Goal: Task Accomplishment & Management: Manage account settings

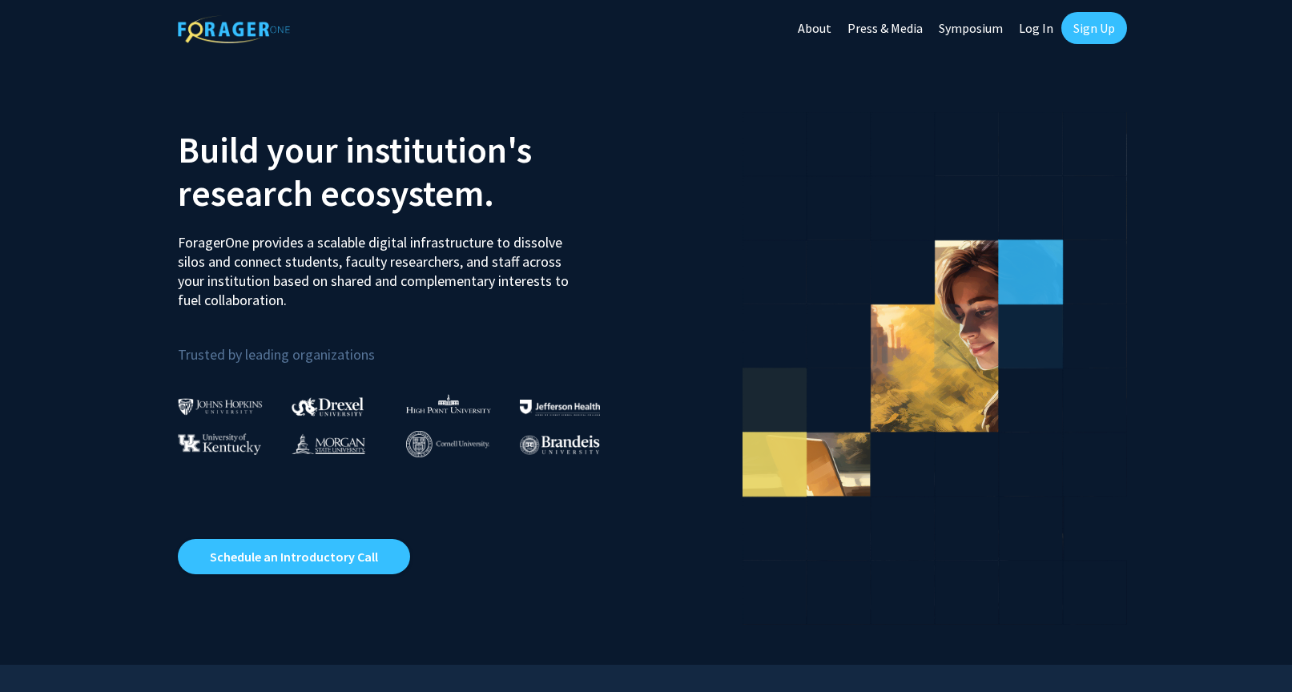
click at [1027, 34] on link "Log In" at bounding box center [1036, 28] width 50 height 56
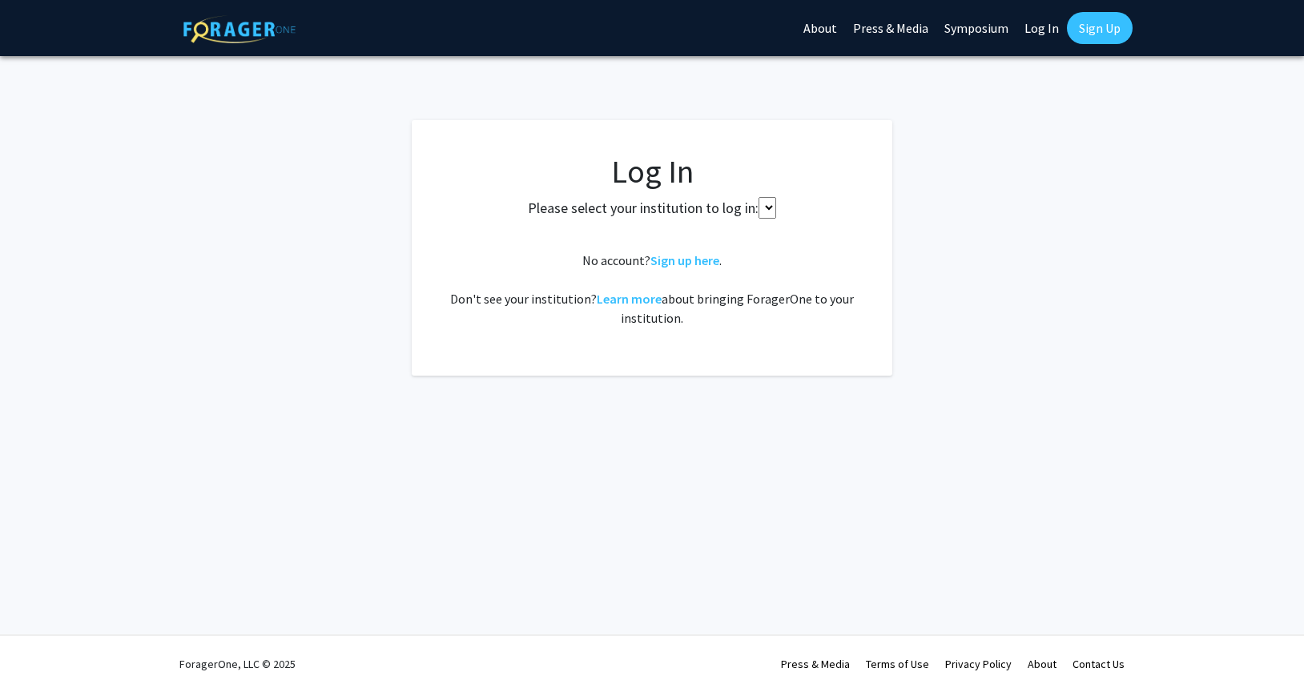
select select
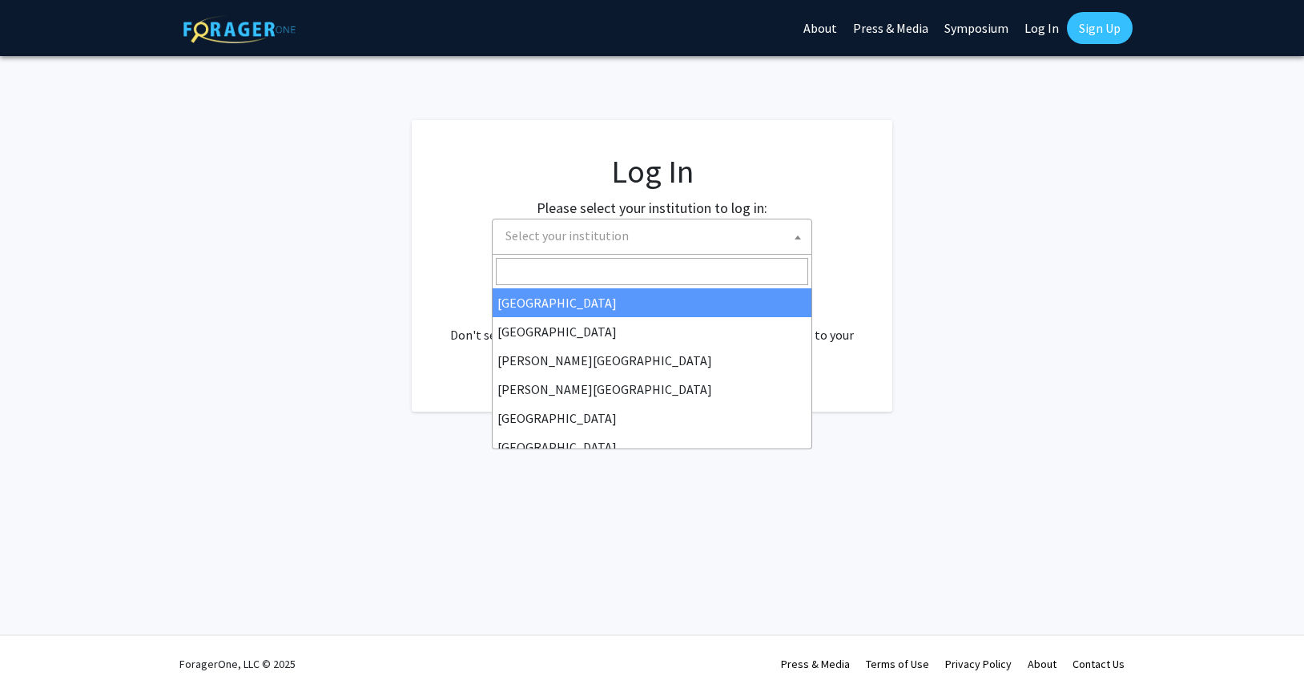
click at [565, 239] on span "Select your institution" at bounding box center [566, 235] width 123 height 16
type input "m"
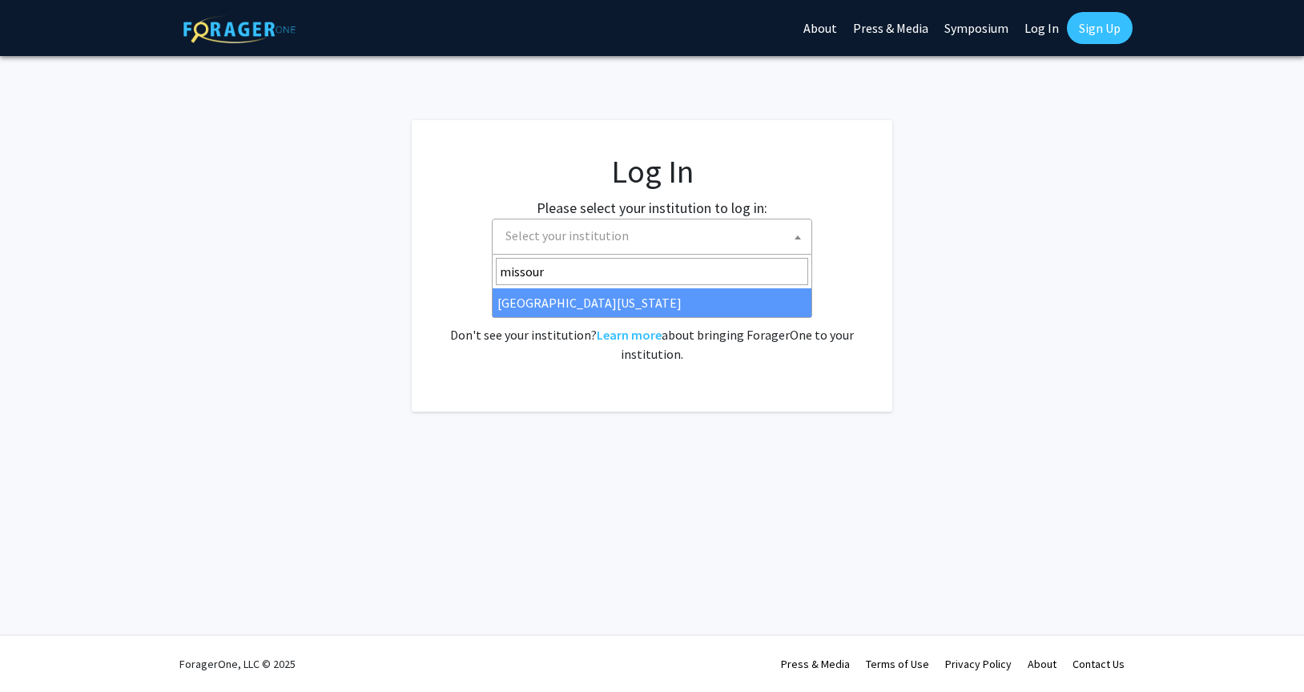
type input "missour"
select select "33"
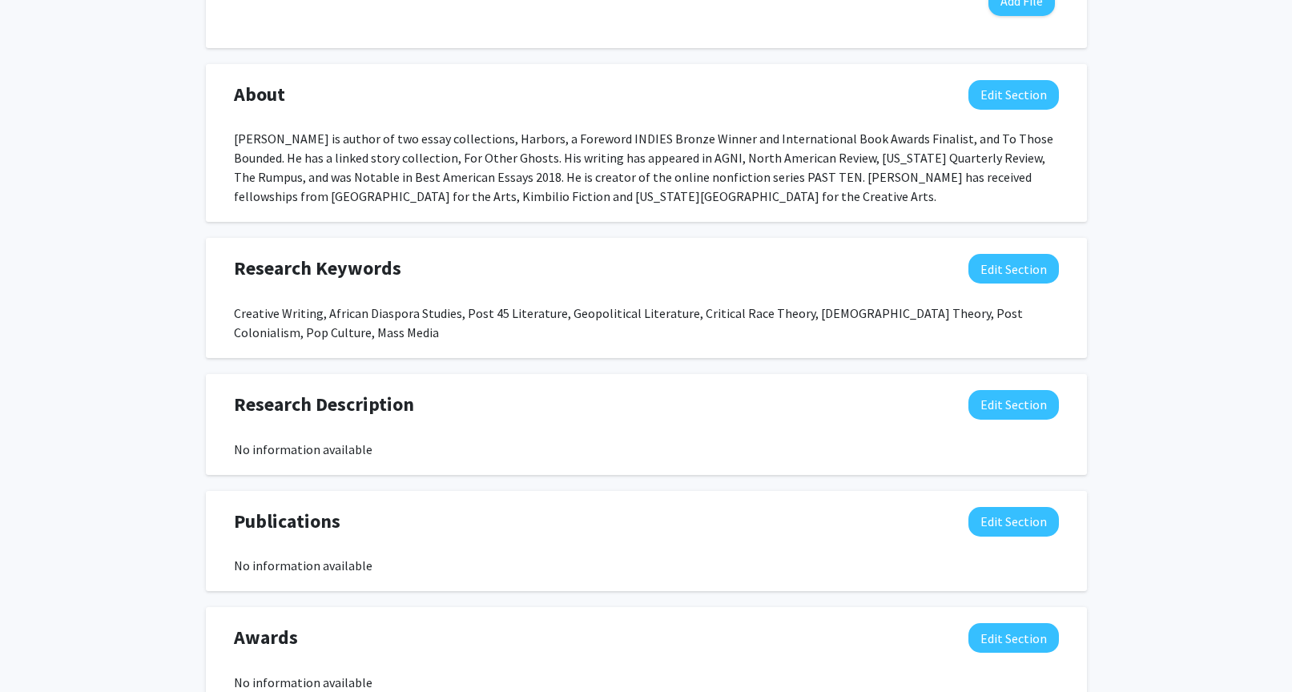
scroll to position [831, 0]
